Goal: Task Accomplishment & Management: Use online tool/utility

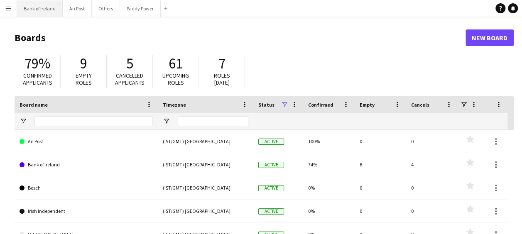
click at [32, 12] on button "Bank of Ireland Close" at bounding box center [40, 8] width 46 height 16
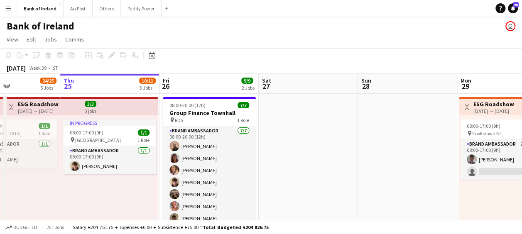
scroll to position [0, 211]
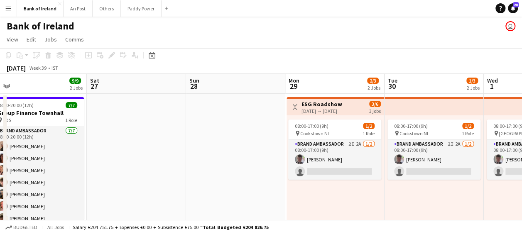
drag, startPoint x: 415, startPoint y: 86, endPoint x: 204, endPoint y: 84, distance: 210.9
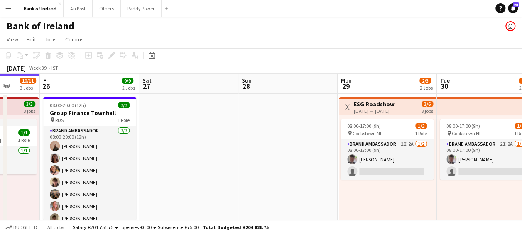
drag, startPoint x: 209, startPoint y: 89, endPoint x: 262, endPoint y: 87, distance: 52.3
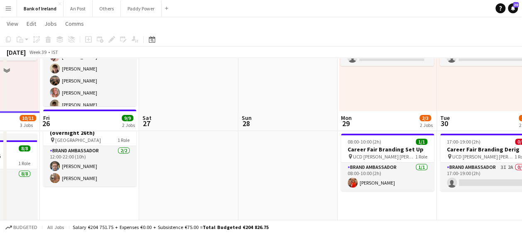
scroll to position [166, 0]
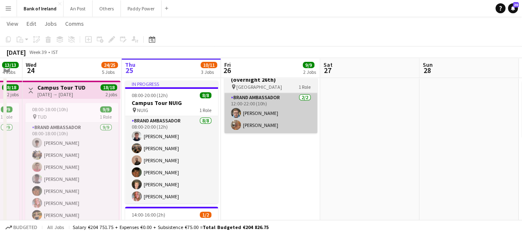
drag, startPoint x: 100, startPoint y: 69, endPoint x: 305, endPoint y: 95, distance: 206.4
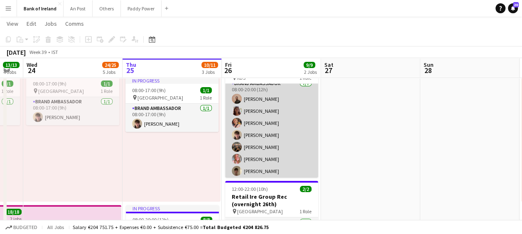
scroll to position [6, 0]
click at [252, 132] on app-card-role "Brand Ambassador [DATE] 08:00-20:00 (12h) [PERSON_NAME] [PERSON_NAME] [PERSON_N…" at bounding box center [271, 128] width 93 height 100
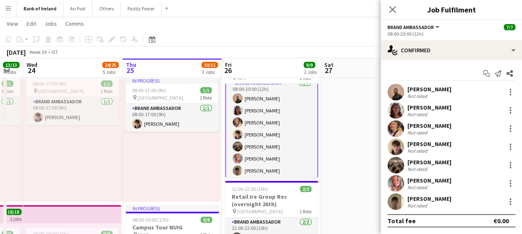
scroll to position [7, 0]
click at [434, 126] on div "[PERSON_NAME]" at bounding box center [429, 125] width 44 height 7
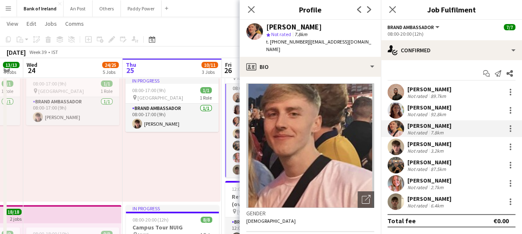
click at [441, 183] on div "[PERSON_NAME]" at bounding box center [429, 180] width 44 height 7
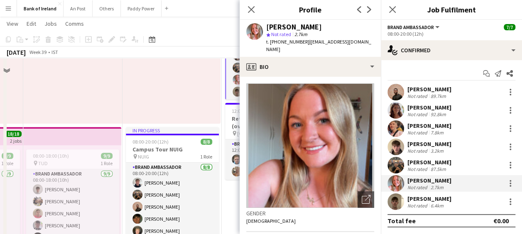
scroll to position [83, 0]
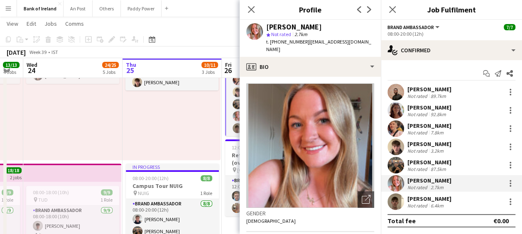
click at [204, 34] on app-toolbar "Copy Paste Paste Ctrl+V Paste with crew Ctrl+Shift+V Paste linked Job [GEOGRAPH…" at bounding box center [261, 39] width 522 height 14
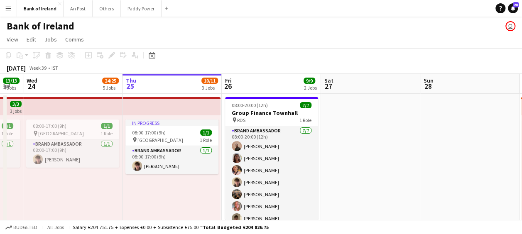
scroll to position [42, 0]
